Goal: Information Seeking & Learning: Learn about a topic

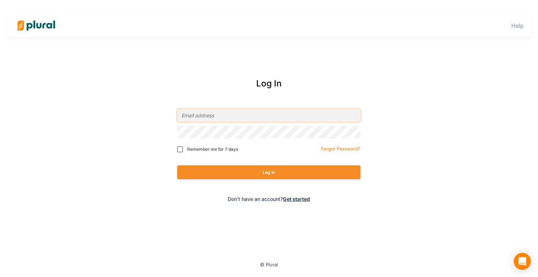
type input "[PERSON_NAME][EMAIL_ADDRESS][DOMAIN_NAME]"
click at [269, 172] on button "Log In" at bounding box center [268, 172] width 183 height 14
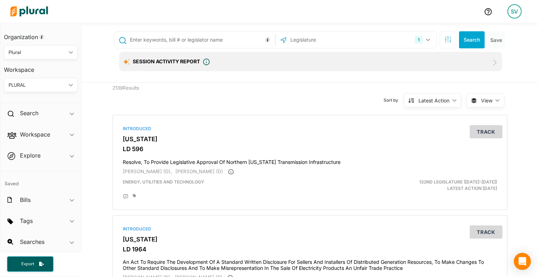
click at [426, 38] on icon "button" at bounding box center [428, 39] width 4 height 3
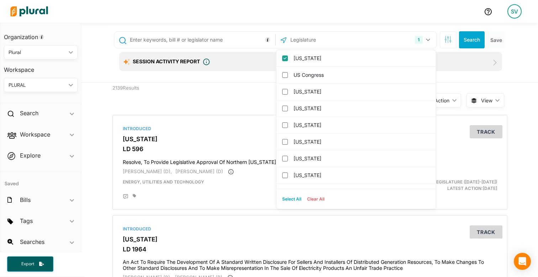
click at [426, 38] on icon "button" at bounding box center [428, 39] width 4 height 3
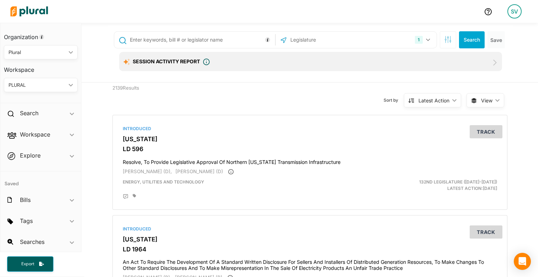
click at [181, 34] on input "text" at bounding box center [201, 40] width 144 height 14
type input "guns"
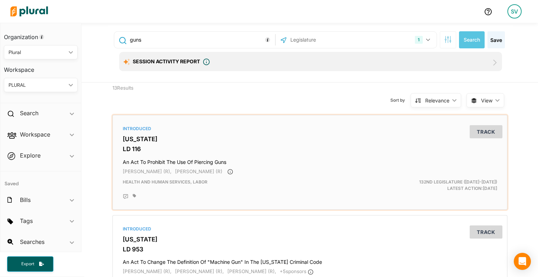
click at [130, 147] on h3 "LD 116" at bounding box center [310, 148] width 374 height 7
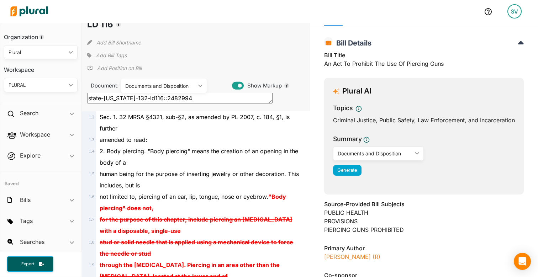
scroll to position [21, 0]
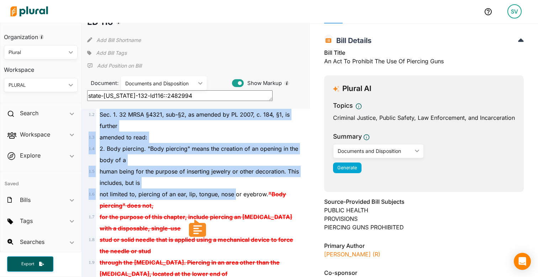
drag, startPoint x: 235, startPoint y: 195, endPoint x: 101, endPoint y: 113, distance: 156.8
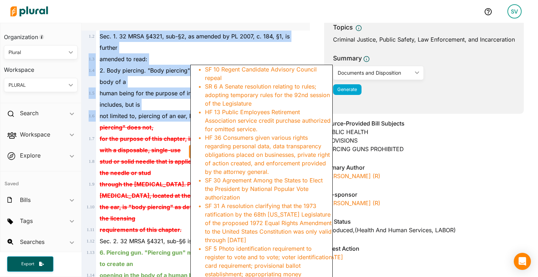
scroll to position [102, 0]
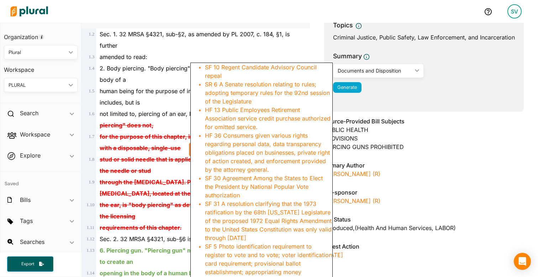
click at [143, 125] on del ""Body piercing" does not," at bounding box center [193, 119] width 186 height 18
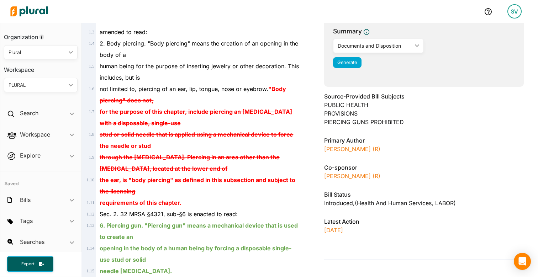
scroll to position [127, 0]
drag, startPoint x: 267, startPoint y: 87, endPoint x: 207, endPoint y: 200, distance: 127.5
click at [207, 200] on div "1 . 2 Sec. 1. 32 MRSA §4321, sub-§2, as amended by PL 2007, c. 184, §1, is furt…" at bounding box center [195, 179] width 222 height 353
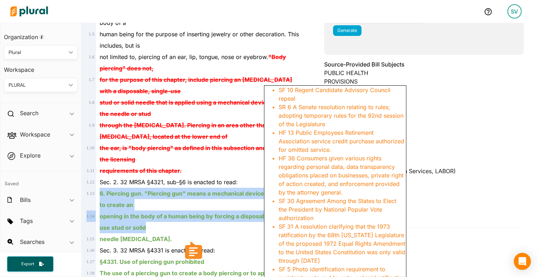
scroll to position [0, 0]
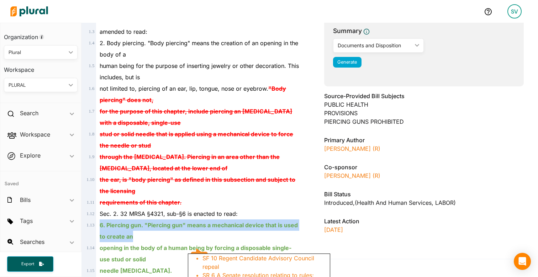
drag, startPoint x: 100, startPoint y: 192, endPoint x: 184, endPoint y: 234, distance: 93.5
click at [184, 234] on div "6. Piercing gun. "Piercing gun" means a mechanical device that is used to creat…" at bounding box center [198, 230] width 205 height 23
